Goal: Transaction & Acquisition: Purchase product/service

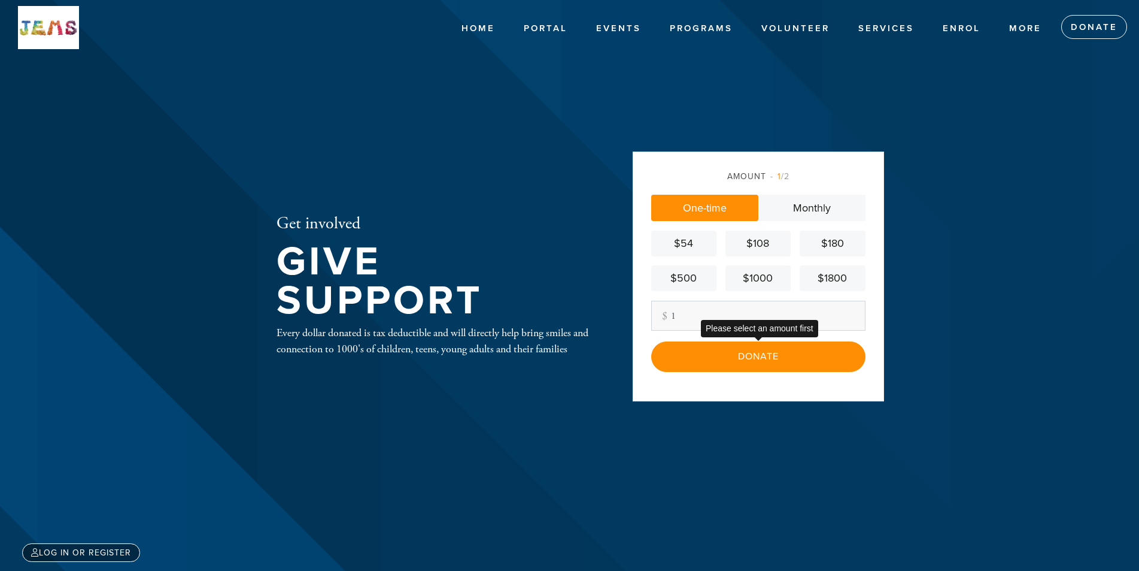
type input "1"
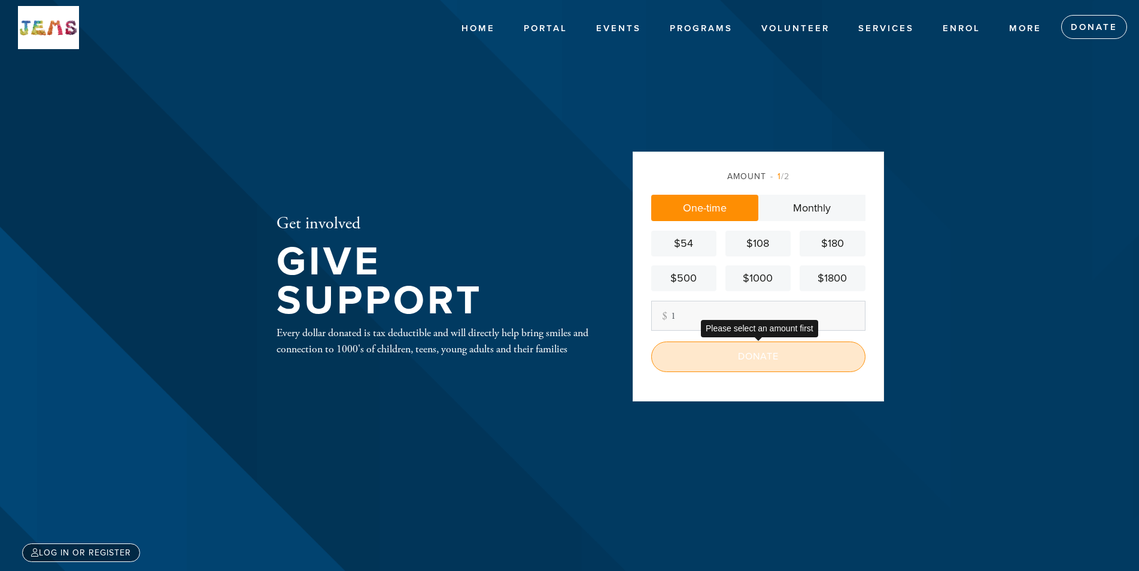
click at [758, 359] on input "Donate" at bounding box center [758, 356] width 214 height 30
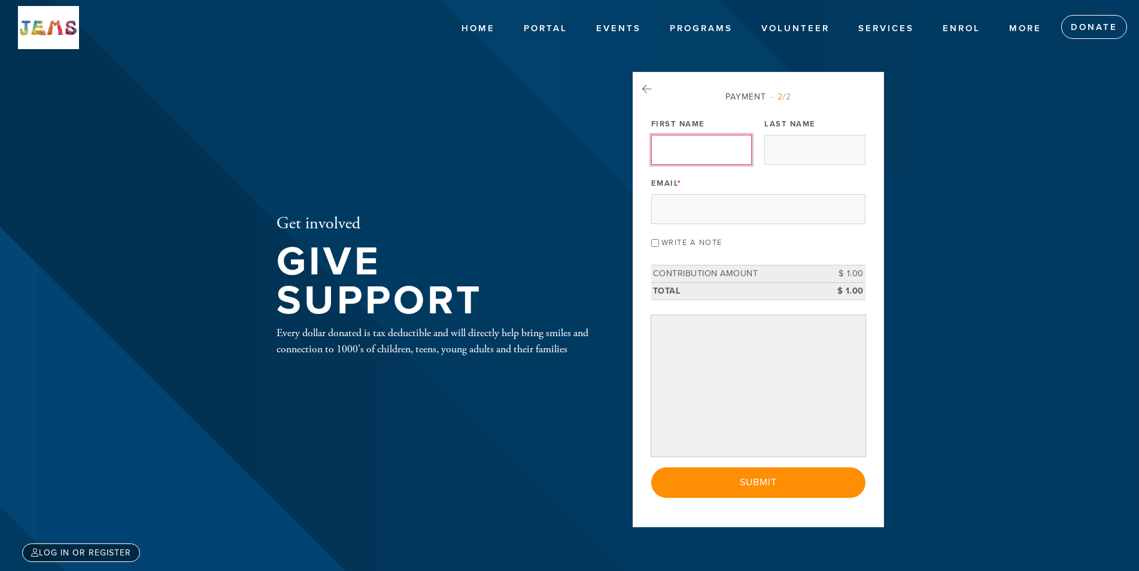
click at [695, 154] on input "First Name" at bounding box center [701, 150] width 101 height 30
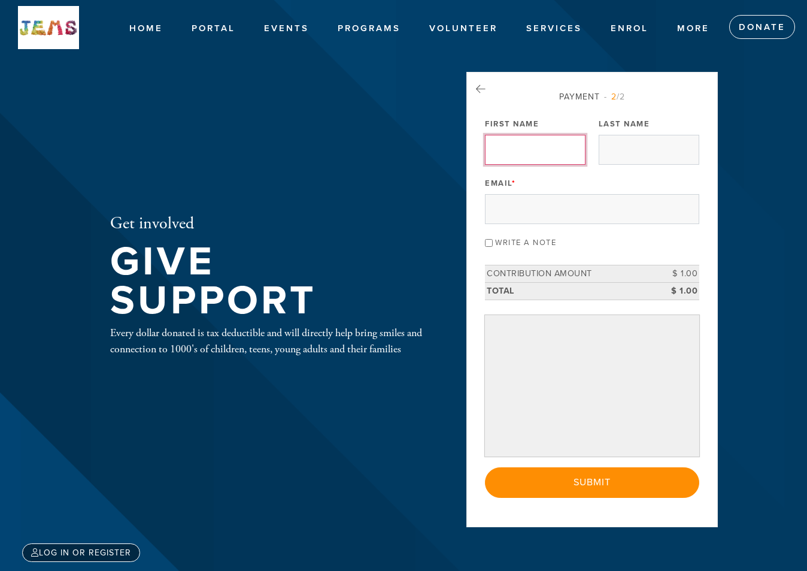
click at [535, 146] on input "First Name" at bounding box center [535, 150] width 101 height 30
type input "[PERSON_NAME]"
click at [644, 158] on input "Last Name" at bounding box center [649, 150] width 101 height 30
type input "caner"
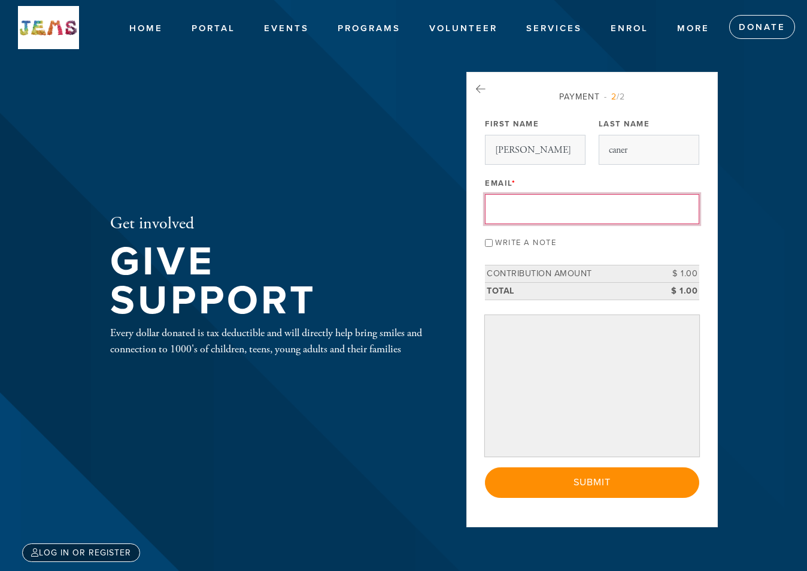
click at [569, 199] on input "Email *" at bounding box center [592, 209] width 214 height 30
type input "fatre"
type input "[EMAIL_ADDRESS][DOMAIN_NAME]"
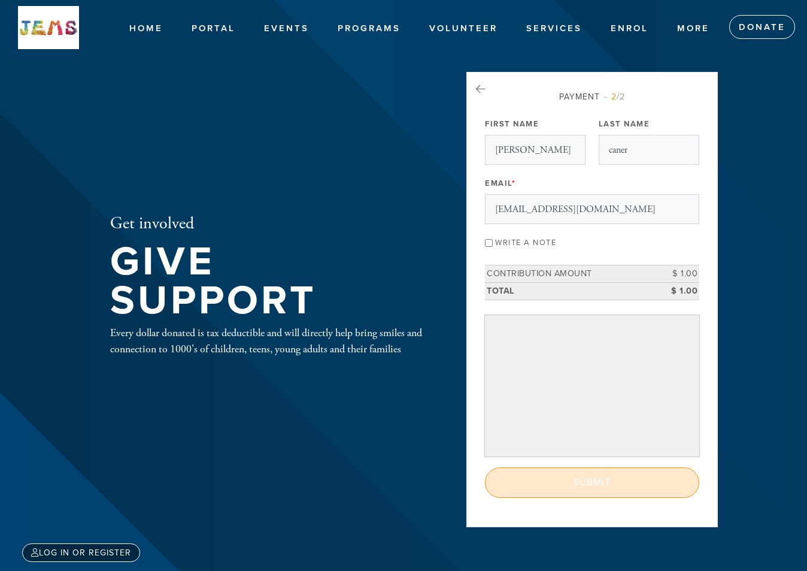
click at [630, 487] on input "Submit" at bounding box center [592, 482] width 214 height 30
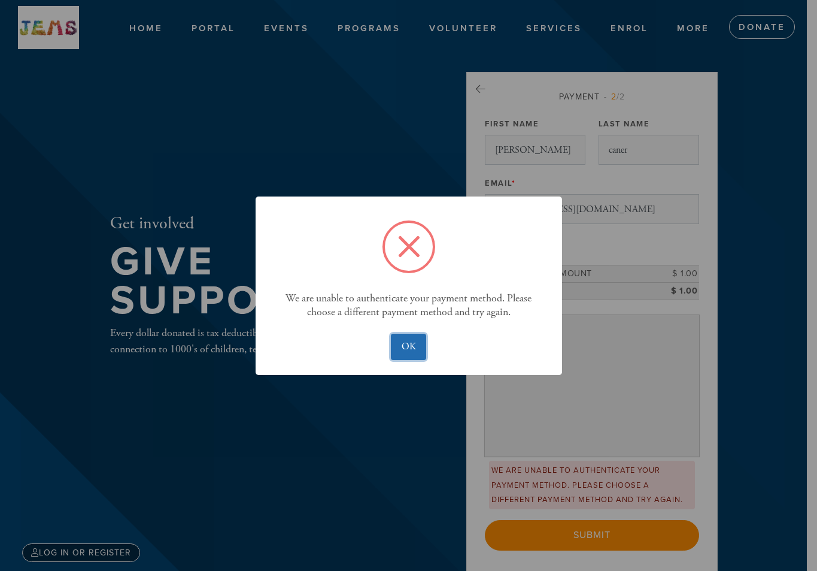
click at [407, 339] on button "OK" at bounding box center [408, 347] width 35 height 26
